Goal: Obtain resource: Download file/media

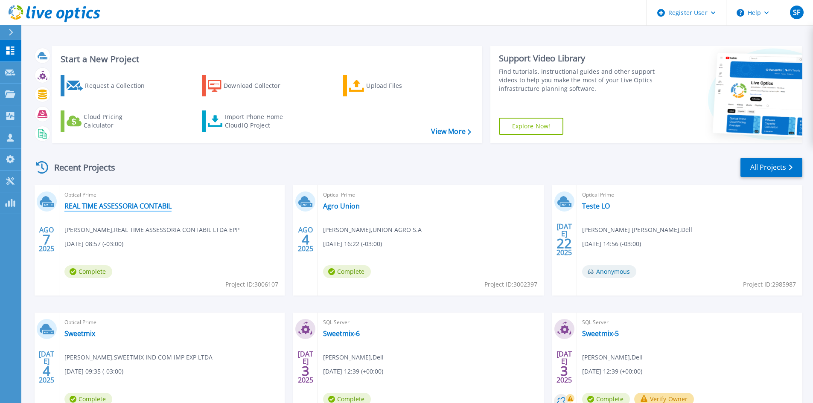
click at [96, 203] on link "REAL TIME ASSESSORIA CONTABIL" at bounding box center [117, 206] width 107 height 9
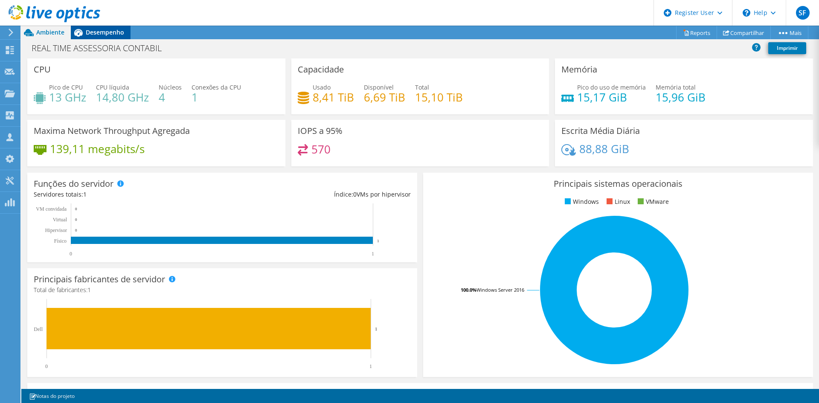
click at [88, 29] on span "Desempenho" at bounding box center [105, 32] width 38 height 8
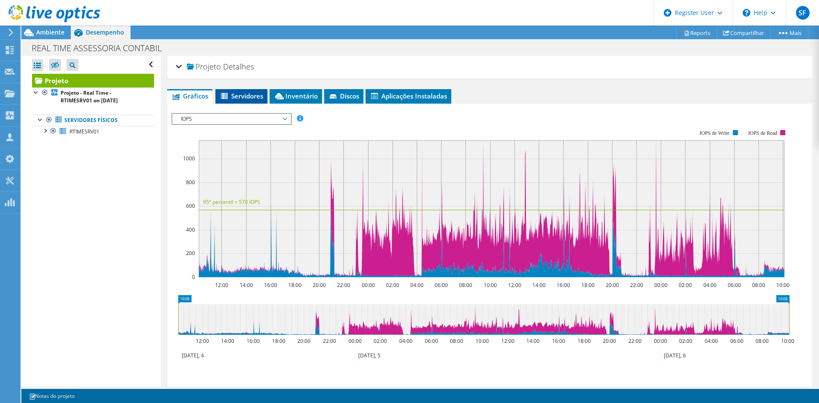
click at [227, 91] on li "Servidores" at bounding box center [242, 96] width 52 height 15
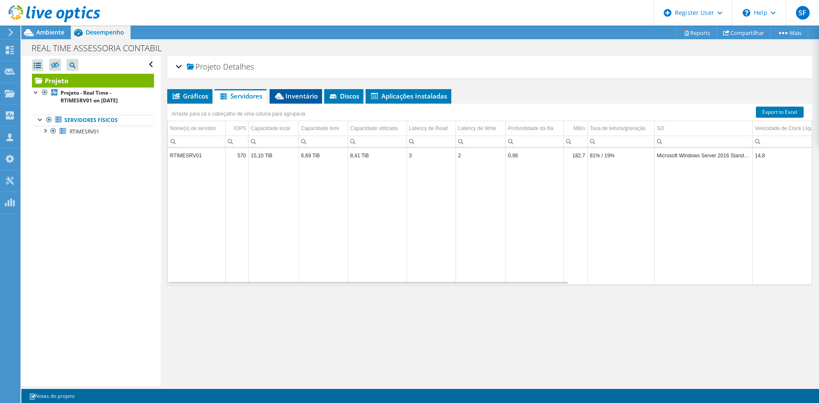
click at [300, 96] on span "Inventário" at bounding box center [296, 96] width 44 height 9
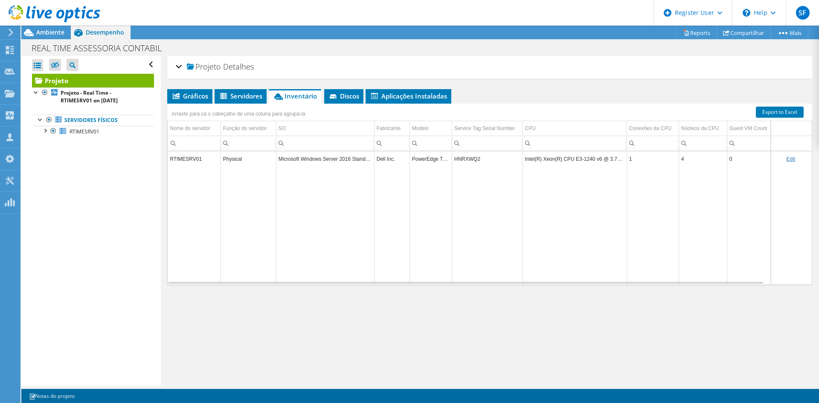
click at [468, 159] on td "HNRXWQ2" at bounding box center [487, 159] width 71 height 15
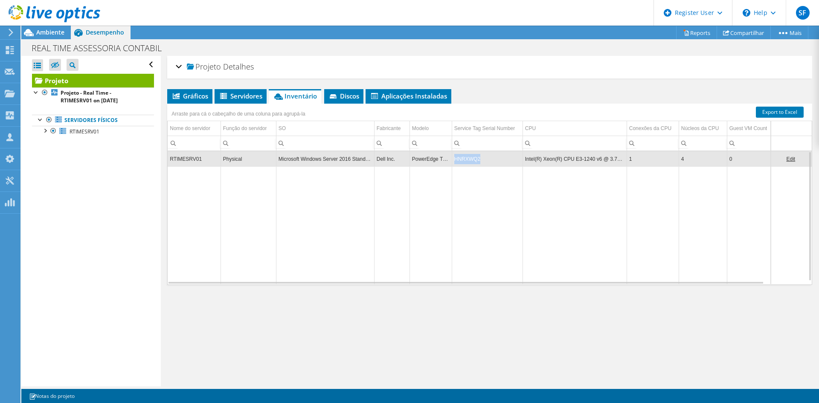
click at [468, 159] on td "HNRXWQ2" at bounding box center [487, 159] width 71 height 15
copy td "HNRXWQ2"
click at [466, 160] on td "HNRXWQ2" at bounding box center [487, 159] width 71 height 15
copy td "HNRXWQ2"
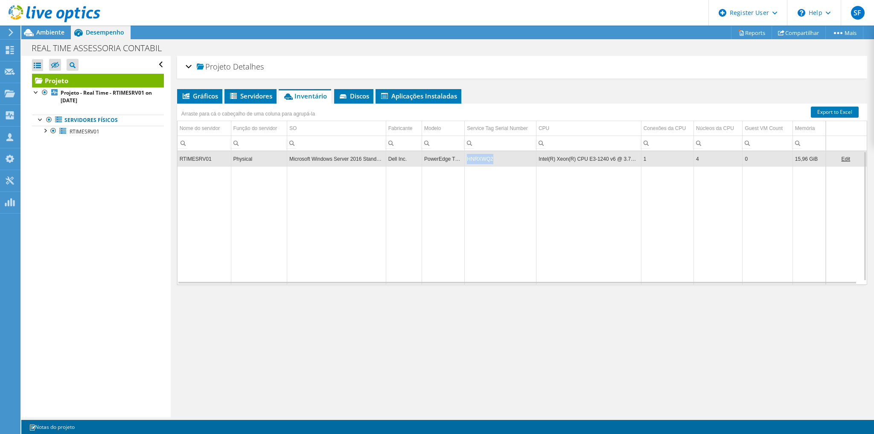
click at [49, 26] on div at bounding box center [50, 14] width 100 height 29
click at [56, 31] on span "Ambiente" at bounding box center [50, 32] width 28 height 8
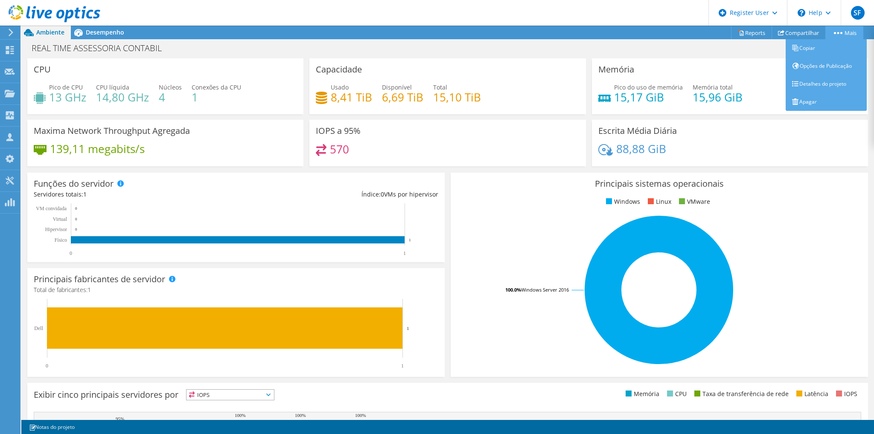
click at [819, 27] on link "Mais" at bounding box center [844, 32] width 38 height 13
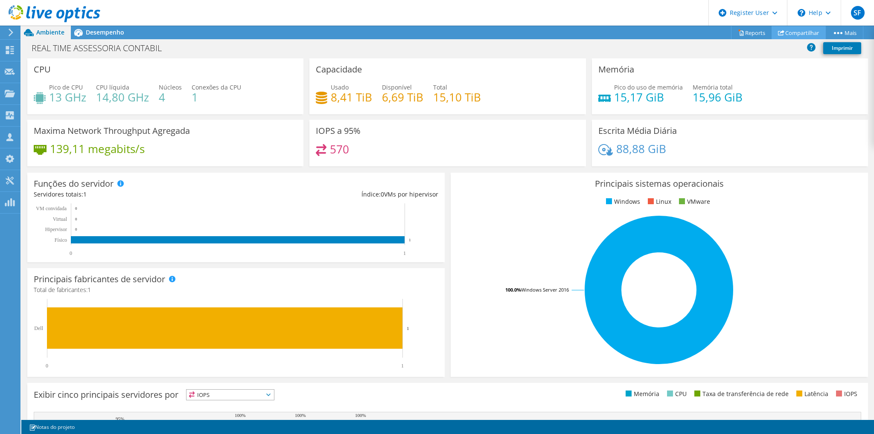
click at [806, 33] on link "Compartilhar" at bounding box center [799, 32] width 54 height 13
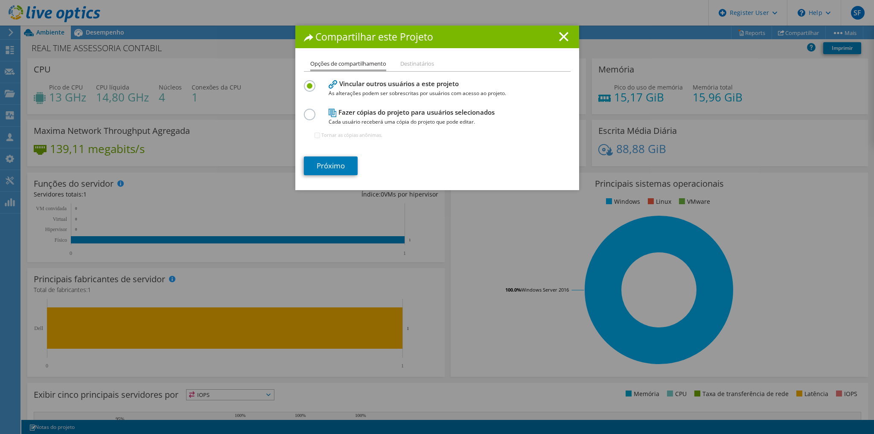
click at [549, 48] on div "Compartilhar este Projeto" at bounding box center [437, 37] width 284 height 23
click at [559, 38] on line at bounding box center [563, 36] width 9 height 9
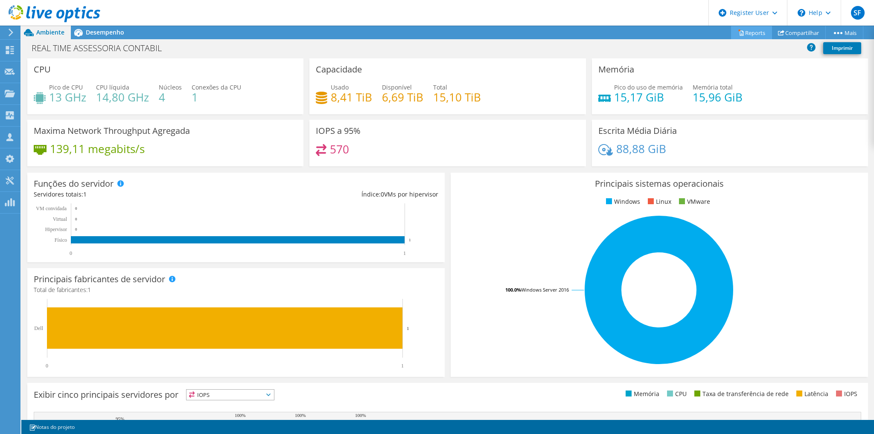
click at [758, 33] on link "Reports" at bounding box center [751, 32] width 41 height 13
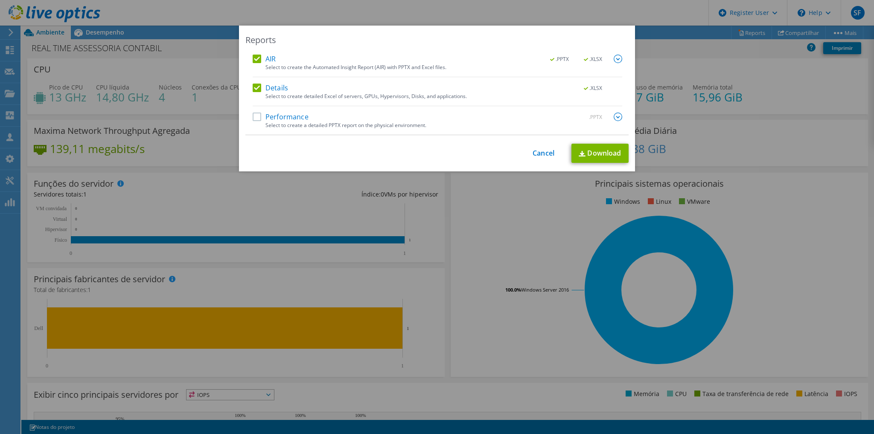
click at [248, 115] on div "AIR .PPTX .XLSX Select to create the Automated Insight Report (AIR) with PPTX a…" at bounding box center [436, 95] width 383 height 81
click at [253, 115] on label "Performance" at bounding box center [281, 117] width 56 height 9
click at [0, 0] on input "Performance" at bounding box center [0, 0] width 0 height 0
click at [614, 152] on link "Download" at bounding box center [599, 153] width 57 height 19
click at [542, 153] on link "Cancel" at bounding box center [544, 153] width 22 height 8
